Goal: Transaction & Acquisition: Subscribe to service/newsletter

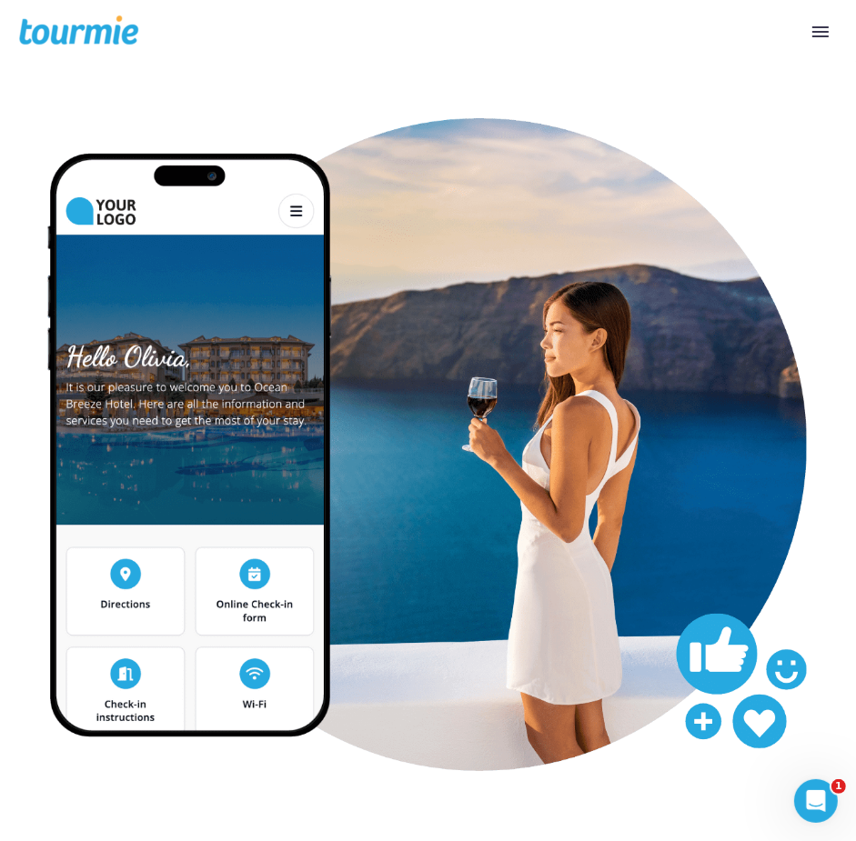
click at [814, 32] on span at bounding box center [820, 32] width 16 height 2
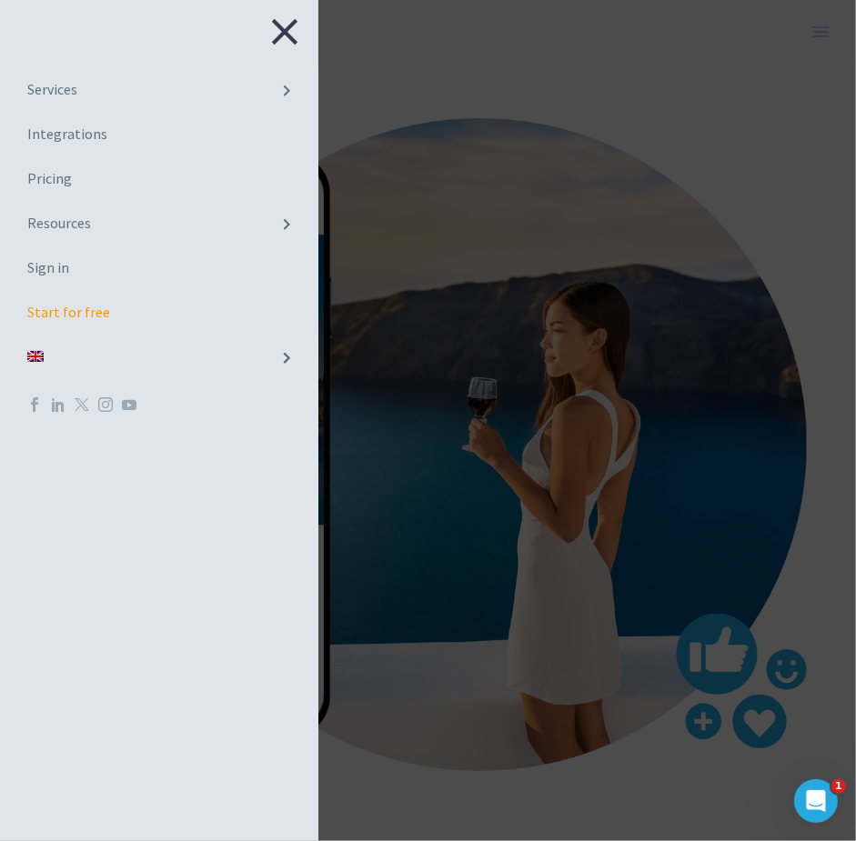
click at [41, 183] on link "Pricing" at bounding box center [159, 179] width 318 height 44
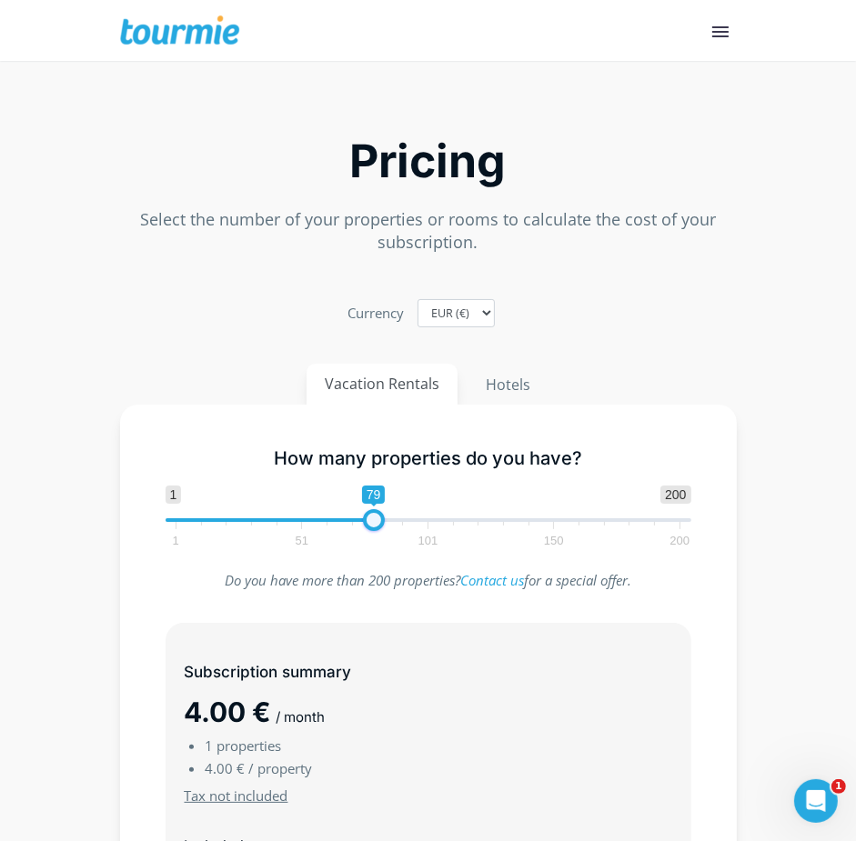
type input "80"
drag, startPoint x: 176, startPoint y: 525, endPoint x: 375, endPoint y: 529, distance: 198.4
click at [375, 529] on span at bounding box center [376, 520] width 22 height 22
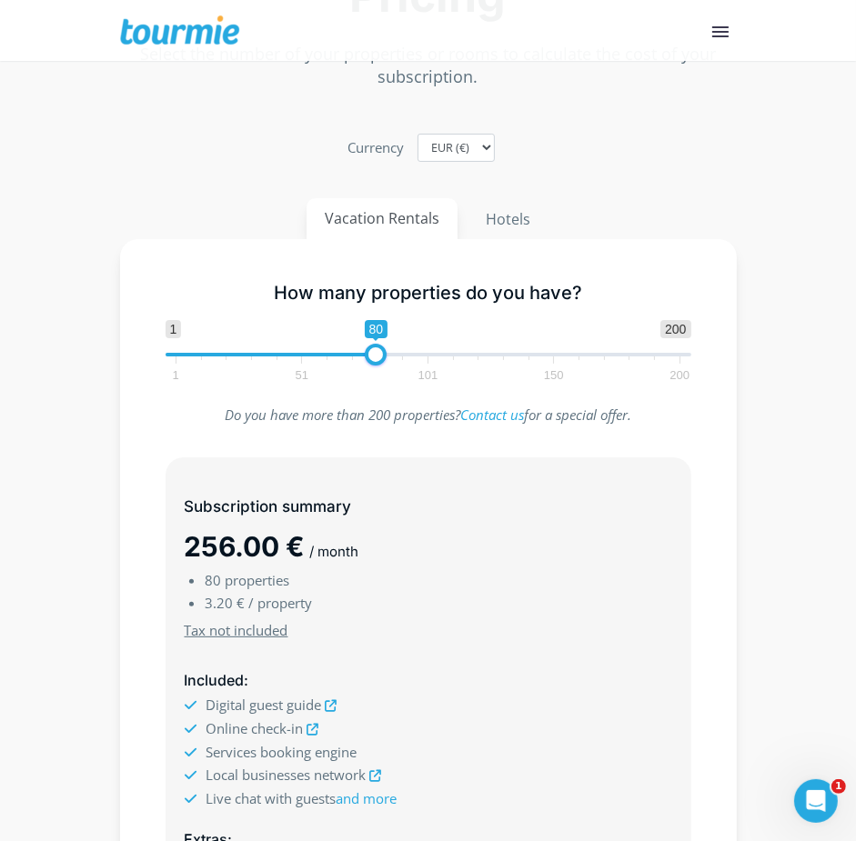
scroll to position [342, 0]
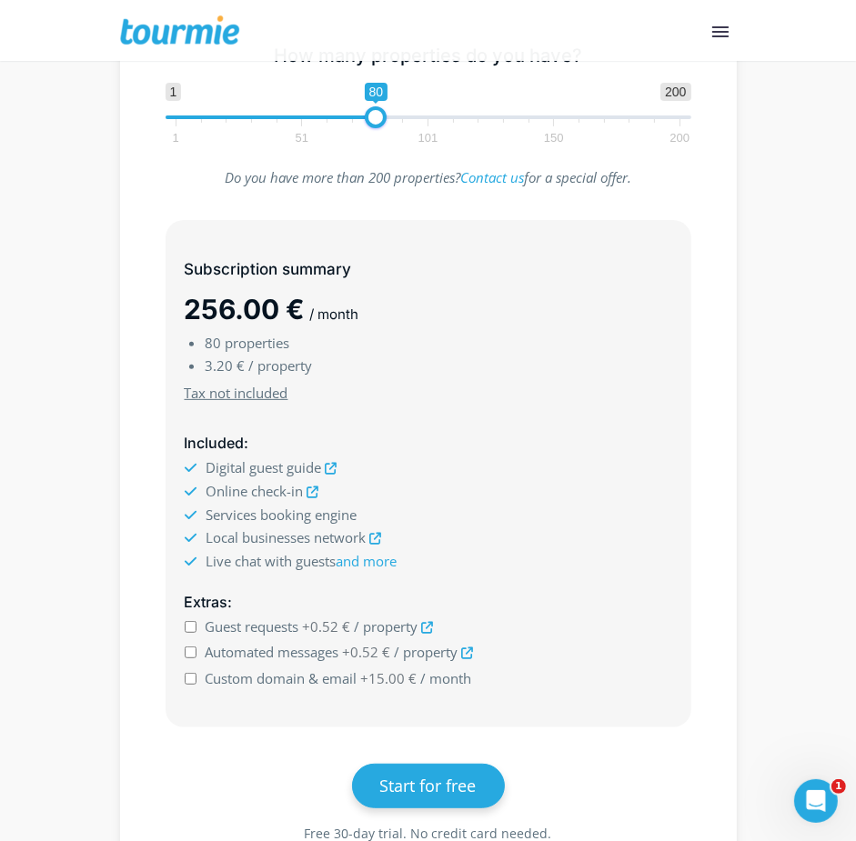
click at [190, 631] on input "Guest requests +0.52 € / property" at bounding box center [191, 627] width 12 height 12
checkbox input "true"
click at [196, 654] on input "Automated messages +0.52 € / property" at bounding box center [191, 653] width 12 height 12
checkbox input "true"
click at [190, 680] on input "Custom domain & email +15.00 € / month" at bounding box center [191, 679] width 12 height 12
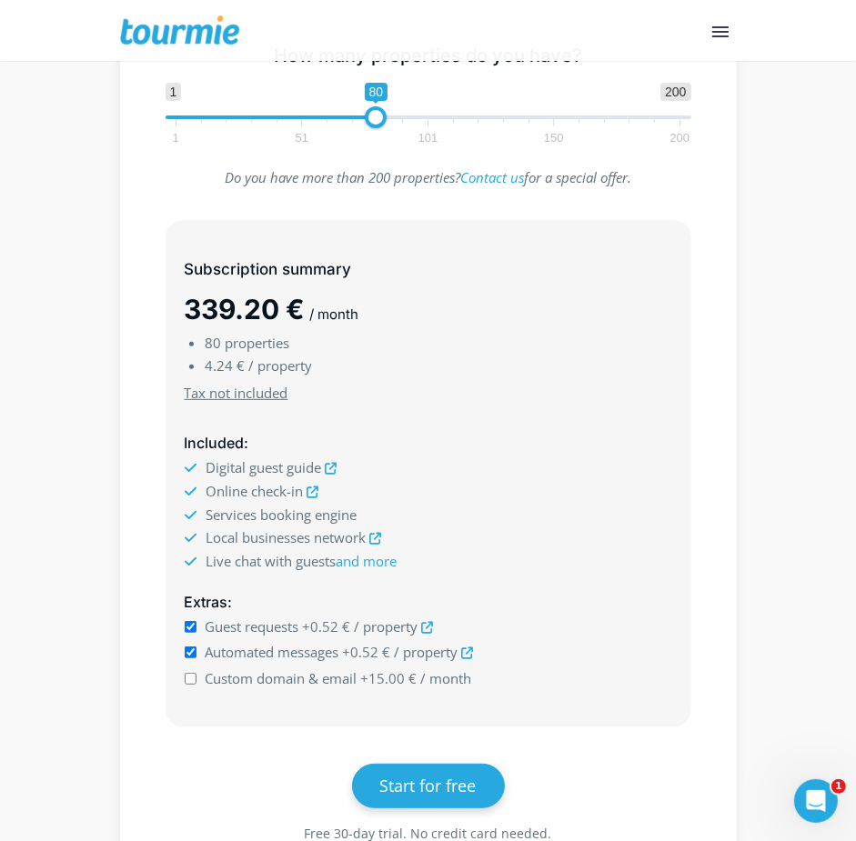
checkbox input "true"
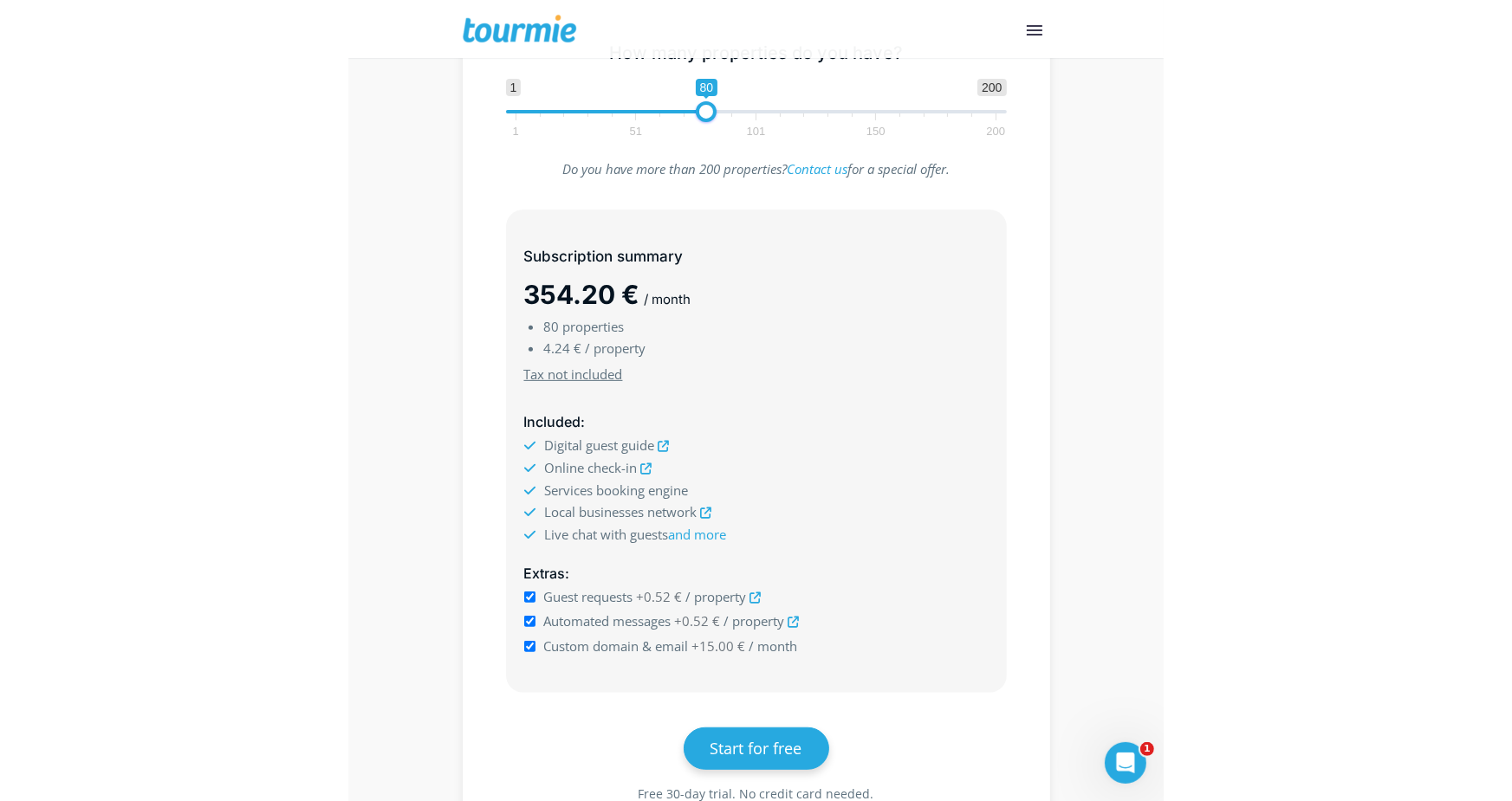
scroll to position [301, 0]
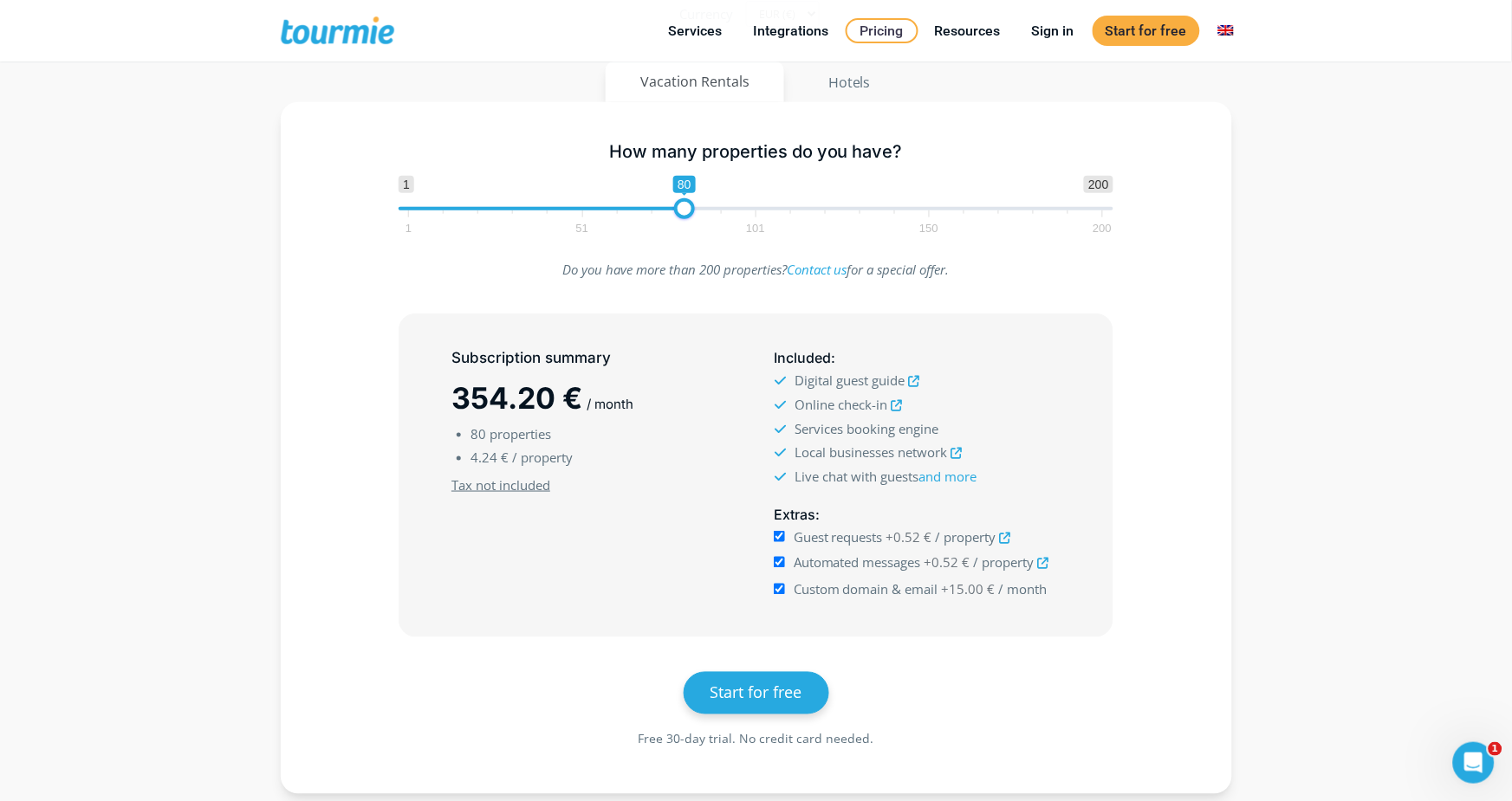
click at [354, 31] on span at bounding box center [352, 30] width 142 height 41
